Goal: Check status: Check status

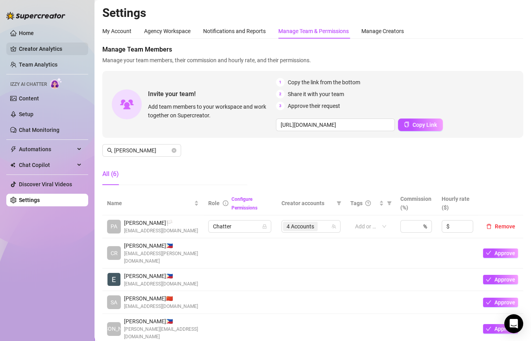
scroll to position [68, 0]
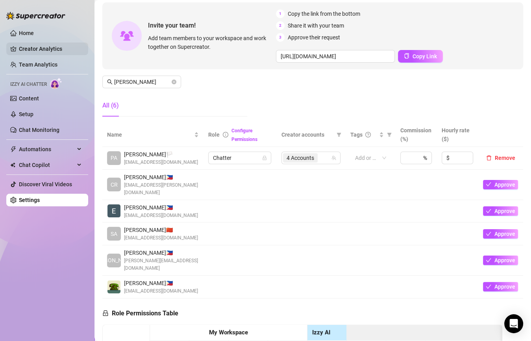
click at [38, 51] on link "Creator Analytics" at bounding box center [50, 48] width 63 height 13
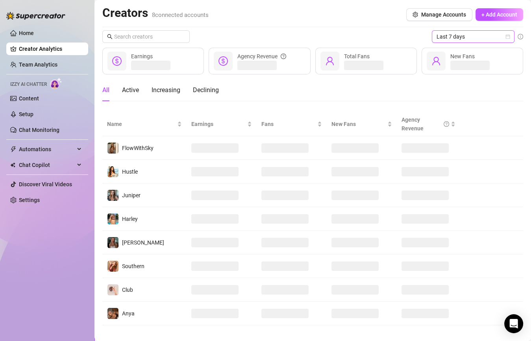
click at [452, 35] on span "Last 7 days" at bounding box center [472, 37] width 73 height 12
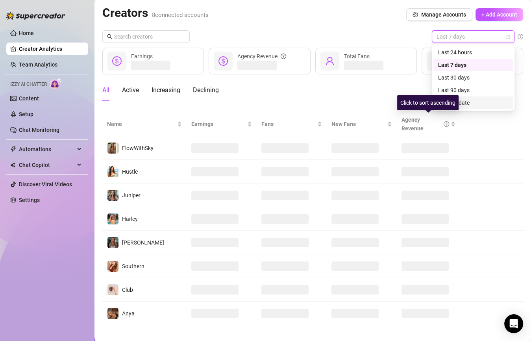
click at [452, 103] on div "Click to sort ascending" at bounding box center [427, 102] width 61 height 15
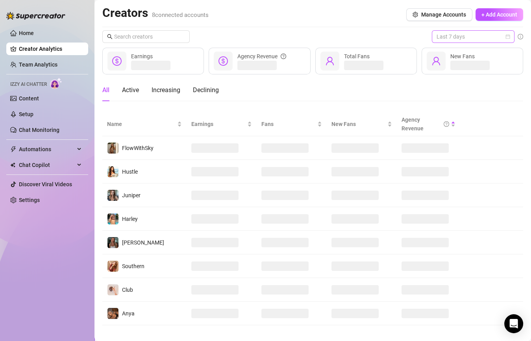
click at [460, 39] on span "Last 7 days" at bounding box center [472, 37] width 73 height 12
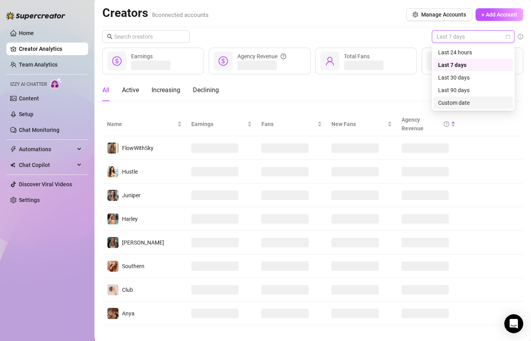
click at [456, 100] on div "Custom date" at bounding box center [473, 102] width 70 height 9
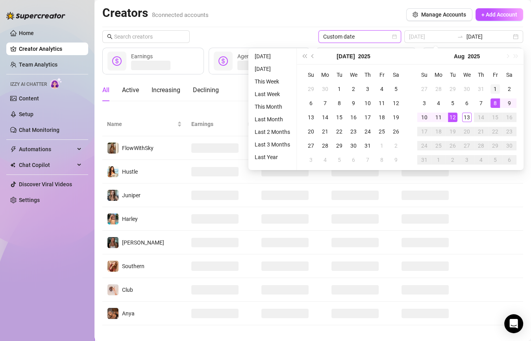
type input "[DATE]"
click at [491, 85] on div "1" at bounding box center [494, 88] width 9 height 9
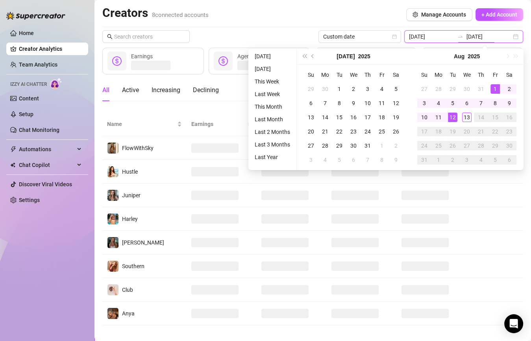
type input "[DATE]"
click at [466, 116] on div "13" at bounding box center [466, 117] width 9 height 9
type input "[DATE]"
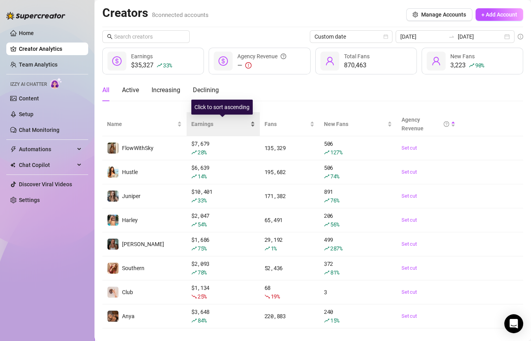
click at [249, 125] on div "Earnings" at bounding box center [223, 124] width 64 height 9
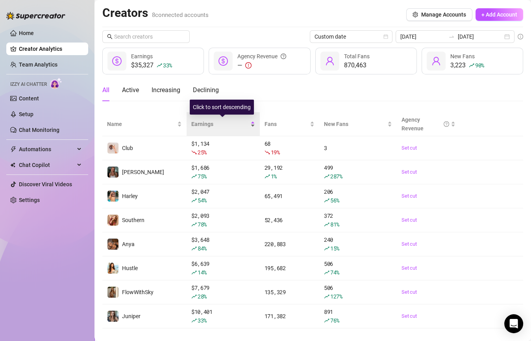
click at [249, 125] on div "Earnings" at bounding box center [223, 124] width 64 height 9
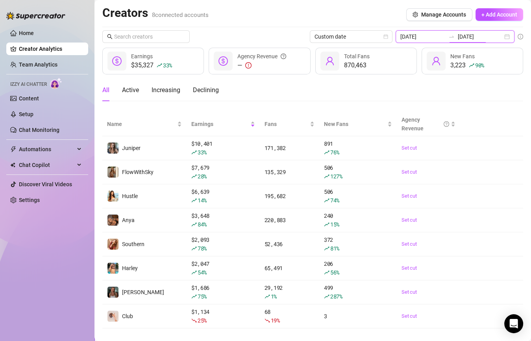
click at [485, 37] on input "[DATE]" at bounding box center [480, 36] width 45 height 9
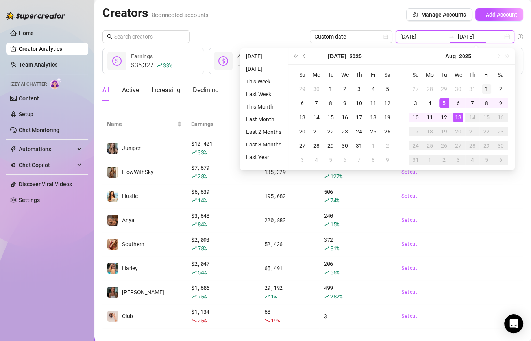
type input "[DATE]"
click at [485, 86] on div "1" at bounding box center [486, 88] width 9 height 9
click at [459, 117] on div "13" at bounding box center [457, 117] width 9 height 9
type input "[DATE]"
